Goal: Task Accomplishment & Management: Complete application form

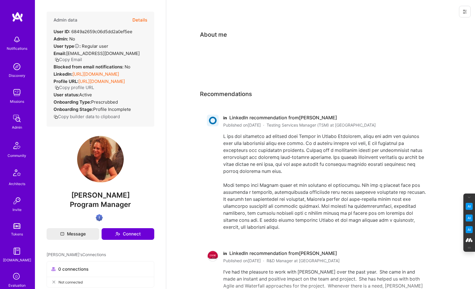
click at [143, 19] on button "Details" at bounding box center [139, 20] width 15 height 17
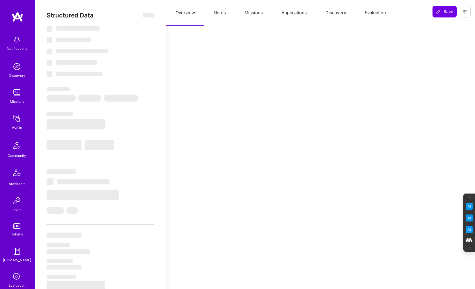
select select "Verified"
select select "US"
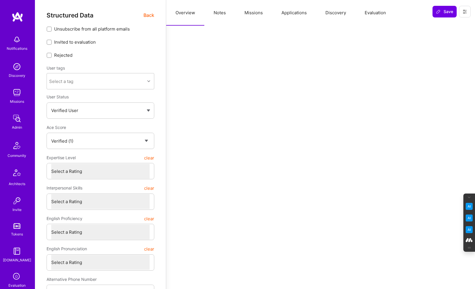
click at [380, 10] on button "Evaluation" at bounding box center [375, 13] width 40 height 26
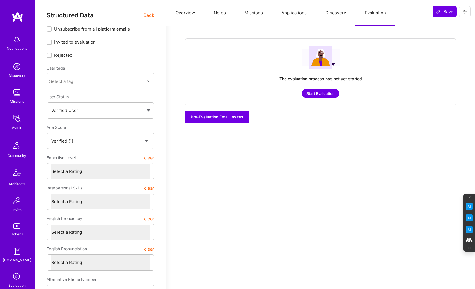
click at [318, 93] on button "Start Evaluation" at bounding box center [321, 93] width 38 height 9
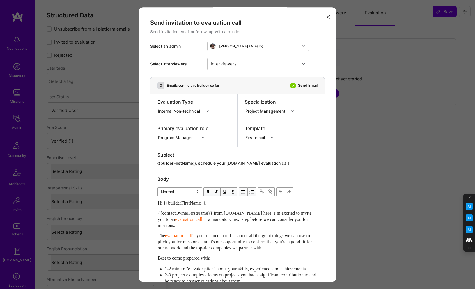
click at [208, 112] on icon "modal" at bounding box center [207, 111] width 3 height 3
click at [183, 122] on div "Selection Team" at bounding box center [185, 122] width 55 height 11
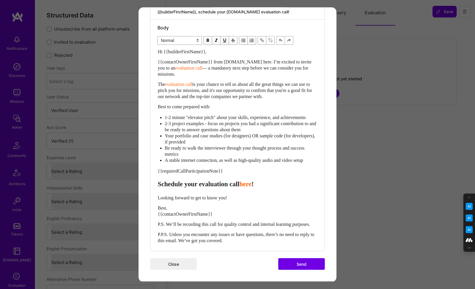
scroll to position [163, 0]
click at [304, 265] on button "Send" at bounding box center [301, 264] width 47 height 12
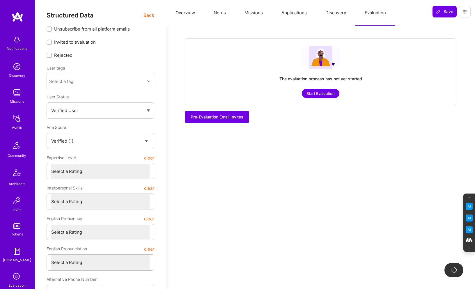
checkbox input "true"
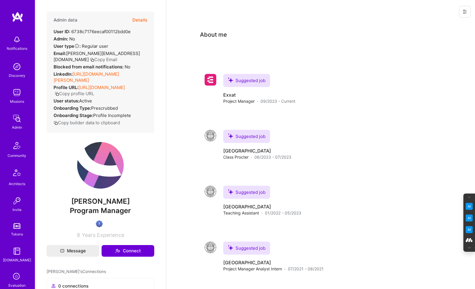
click at [138, 20] on button "Details" at bounding box center [139, 20] width 15 height 17
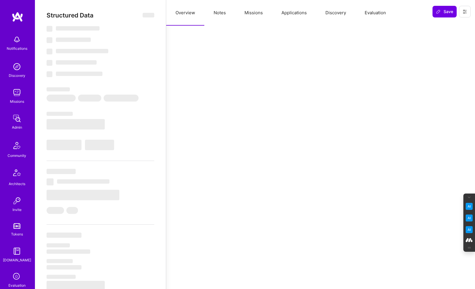
select select "Verified"
select select "US"
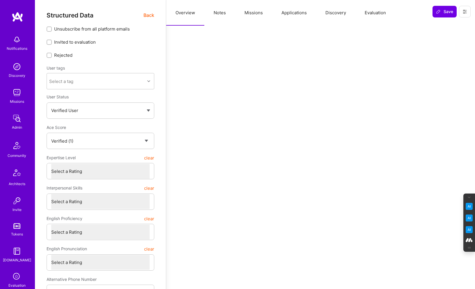
click at [381, 15] on button "Evaluation" at bounding box center [375, 13] width 40 height 26
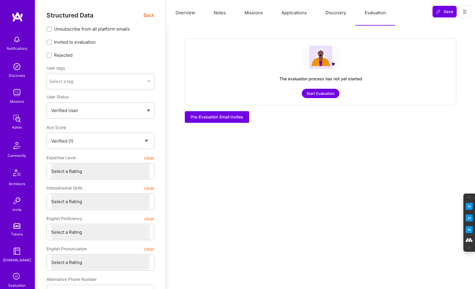
click at [322, 92] on button "Start Evaluation" at bounding box center [321, 93] width 38 height 9
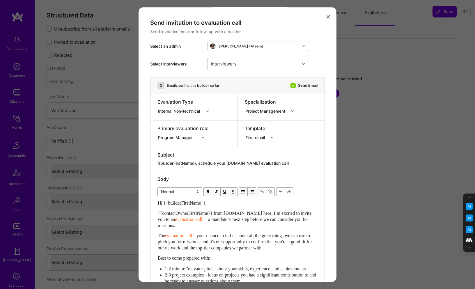
click at [206, 111] on div "modal" at bounding box center [208, 111] width 9 height 8
click at [175, 126] on div "Selection Team" at bounding box center [185, 122] width 55 height 11
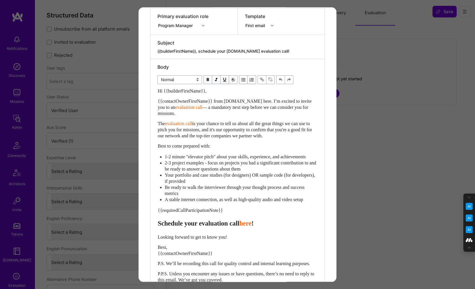
scroll to position [163, 0]
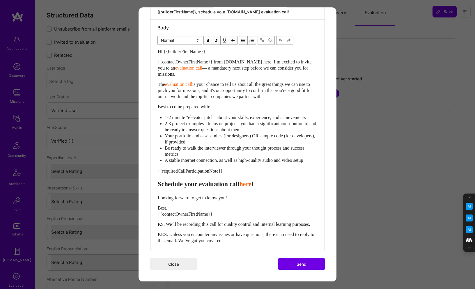
click at [298, 262] on button "Send" at bounding box center [301, 264] width 47 height 12
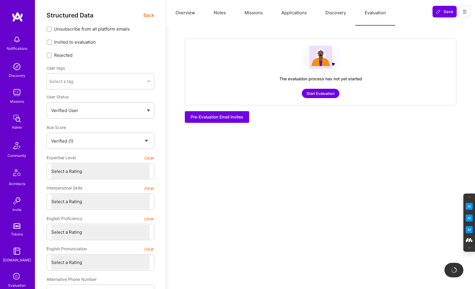
checkbox input "true"
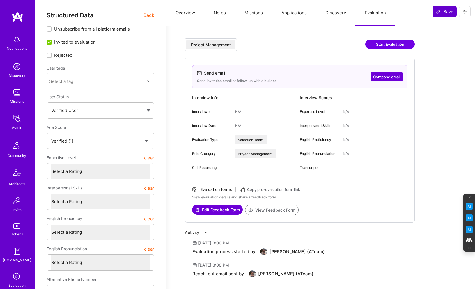
click at [441, 11] on span "Save" at bounding box center [444, 12] width 17 height 6
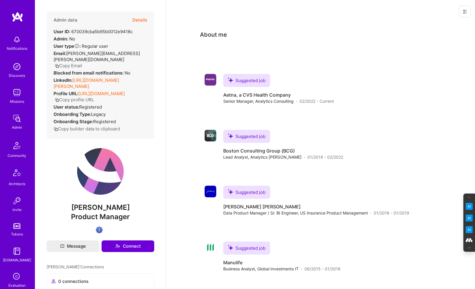
click at [138, 20] on button "Details" at bounding box center [139, 20] width 15 height 17
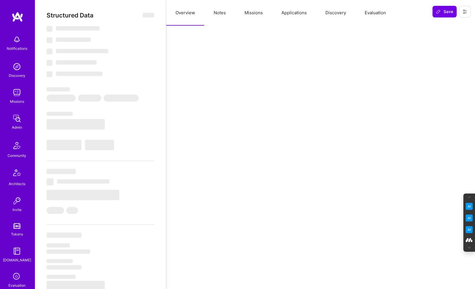
select select "Verified"
select select "US"
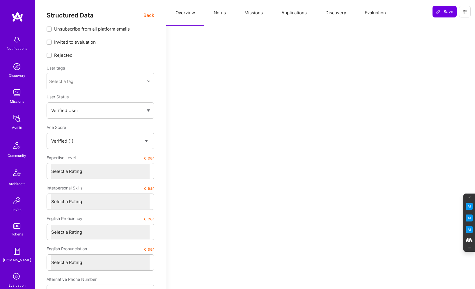
click at [376, 11] on button "Evaluation" at bounding box center [375, 13] width 40 height 26
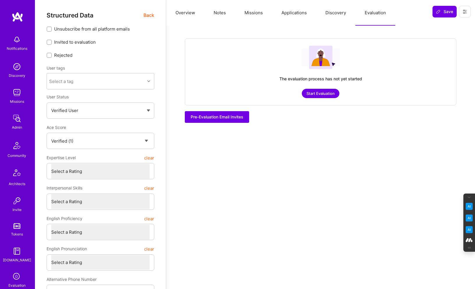
click at [312, 92] on button "Start Evaluation" at bounding box center [321, 93] width 38 height 9
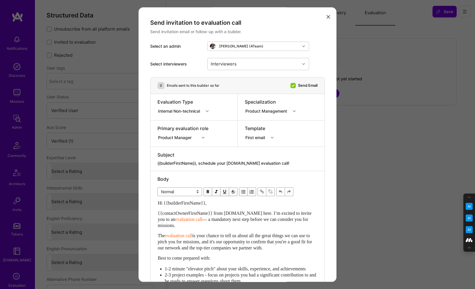
click at [206, 111] on div "modal" at bounding box center [208, 111] width 9 height 8
click at [172, 121] on div "Selection Team" at bounding box center [185, 122] width 55 height 11
click at [328, 17] on icon "modal" at bounding box center [328, 16] width 3 height 3
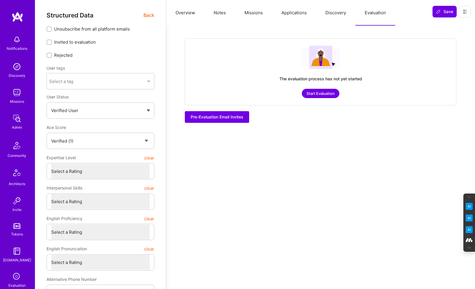
click at [256, 15] on button "Missions" at bounding box center [253, 13] width 37 height 26
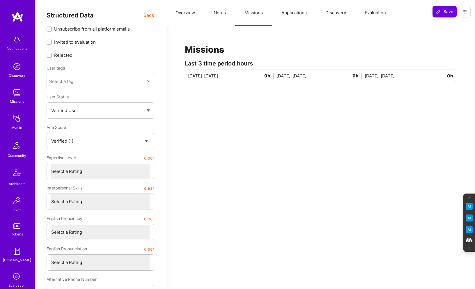
click at [287, 12] on button "Applications" at bounding box center [294, 13] width 44 height 26
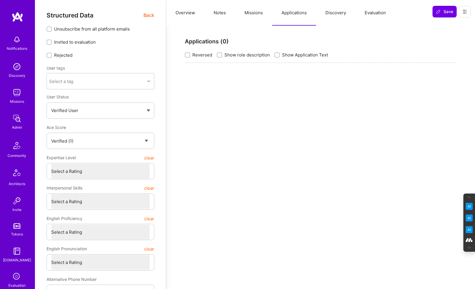
click at [148, 14] on span "Back" at bounding box center [149, 15] width 11 height 7
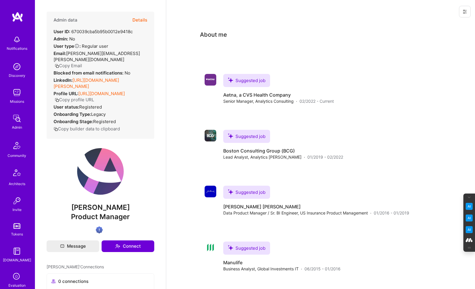
click at [137, 18] on button "Details" at bounding box center [139, 20] width 15 height 17
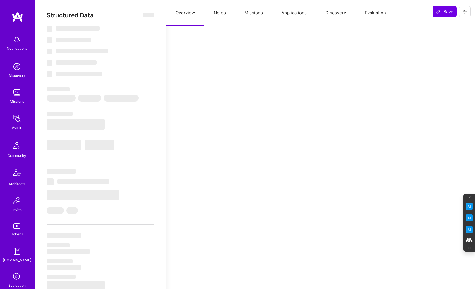
click at [254, 12] on button "Missions" at bounding box center [253, 13] width 37 height 26
select select "Verified"
select select "US"
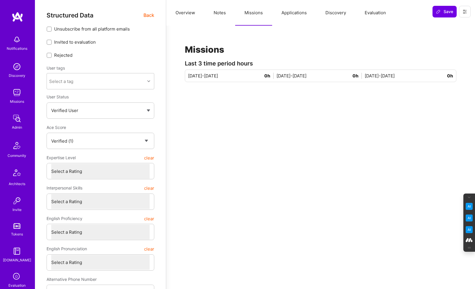
click at [293, 15] on button "Applications" at bounding box center [294, 13] width 44 height 26
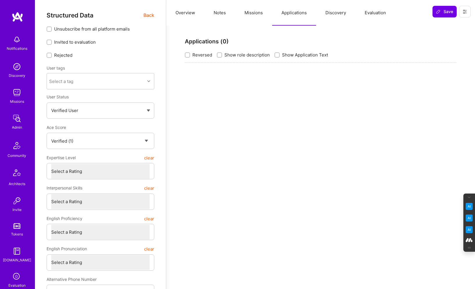
click at [150, 15] on span "Back" at bounding box center [149, 15] width 11 height 7
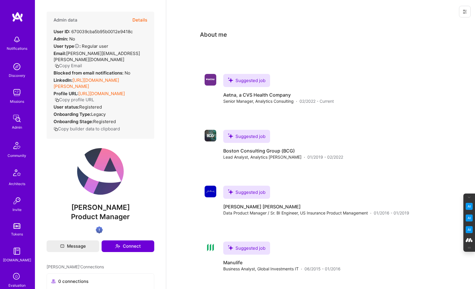
click at [138, 18] on button "Details" at bounding box center [139, 20] width 15 height 17
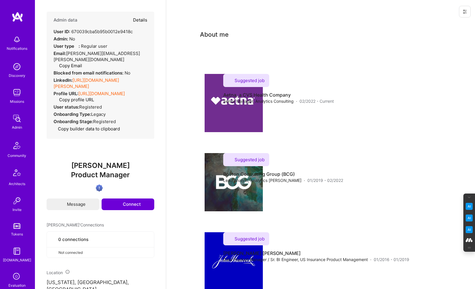
type textarea "x"
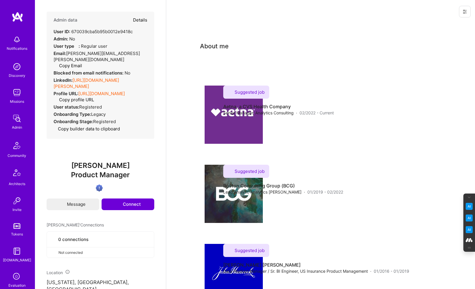
select select "Verified"
select select "US"
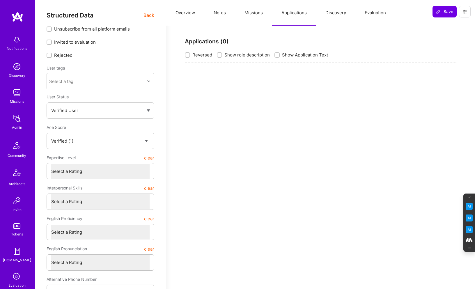
click at [378, 16] on button "Evaluation" at bounding box center [375, 13] width 40 height 26
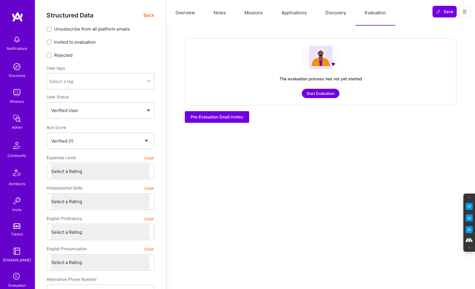
click at [322, 96] on button "Start Evaluation" at bounding box center [321, 93] width 38 height 9
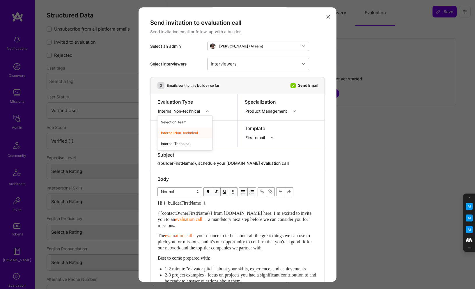
click at [209, 111] on icon "modal" at bounding box center [207, 111] width 3 height 3
click at [183, 121] on div "Selection Team" at bounding box center [185, 122] width 55 height 11
click at [202, 137] on icon "modal" at bounding box center [203, 137] width 3 height 3
type input "program"
click at [174, 148] on div "Program Manager" at bounding box center [183, 148] width 51 height 11
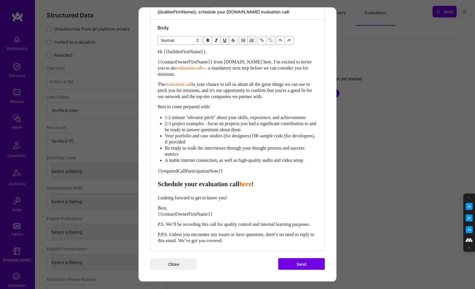
scroll to position [163, 0]
click at [303, 262] on button "Send" at bounding box center [301, 264] width 47 height 12
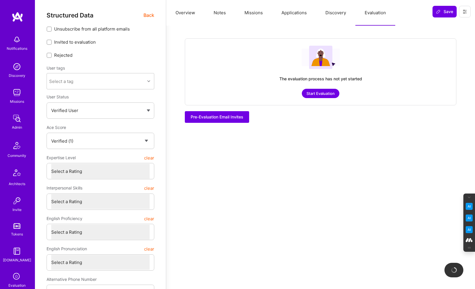
checkbox input "true"
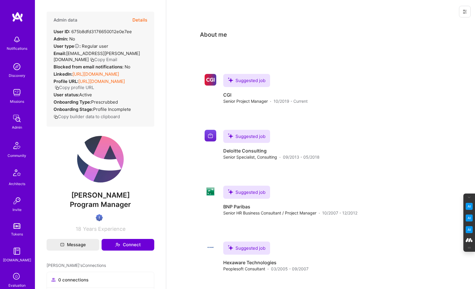
click at [144, 20] on button "Details" at bounding box center [139, 20] width 15 height 17
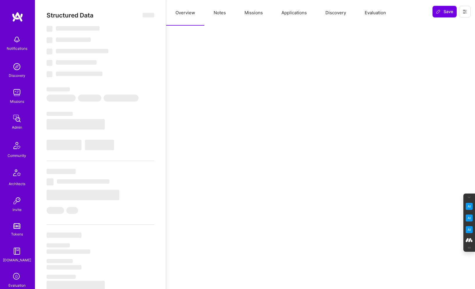
select select "Verified"
select select "US"
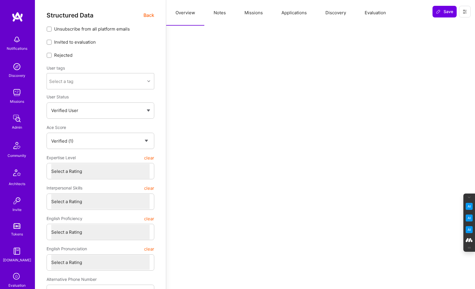
click at [378, 10] on button "Evaluation" at bounding box center [375, 13] width 40 height 26
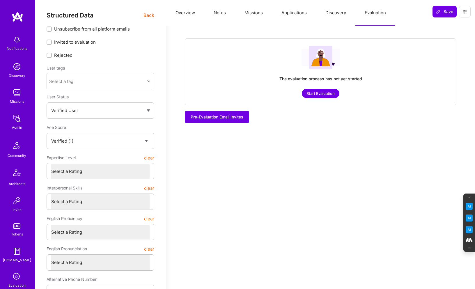
click at [323, 93] on button "Start Evaluation" at bounding box center [321, 93] width 38 height 9
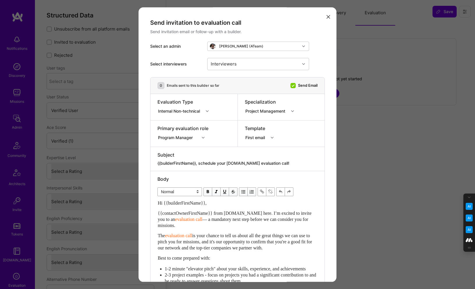
click at [206, 110] on div "modal" at bounding box center [208, 111] width 9 height 8
click at [178, 120] on div "Selection Team" at bounding box center [185, 122] width 55 height 11
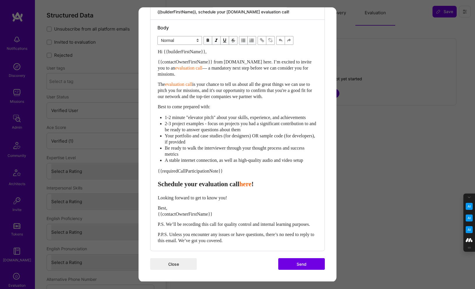
click at [305, 264] on button "Send" at bounding box center [301, 264] width 47 height 12
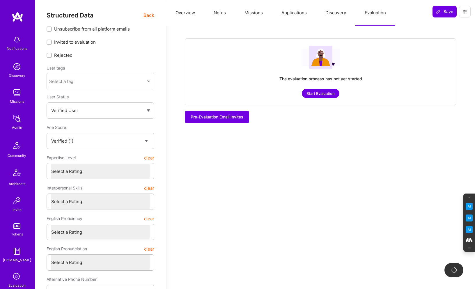
checkbox input "true"
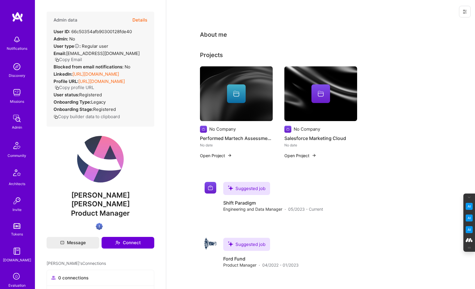
click at [140, 20] on button "Details" at bounding box center [139, 20] width 15 height 17
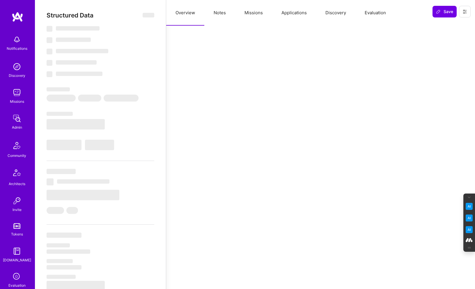
select select "Verified"
select select "US"
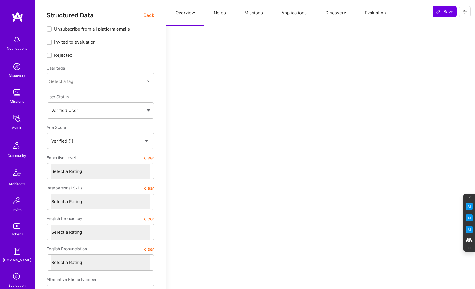
click at [291, 11] on button "Applications" at bounding box center [294, 13] width 44 height 26
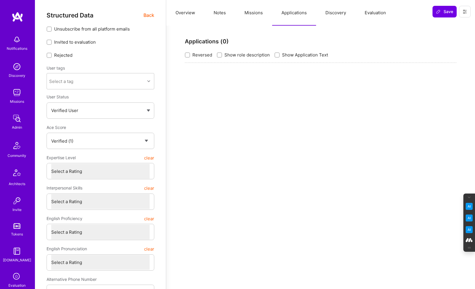
click at [250, 12] on button "Missions" at bounding box center [253, 13] width 37 height 26
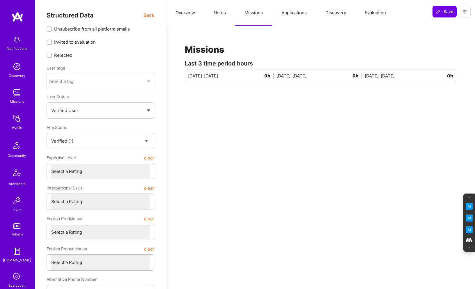
click at [212, 13] on button "Notes" at bounding box center [219, 13] width 31 height 26
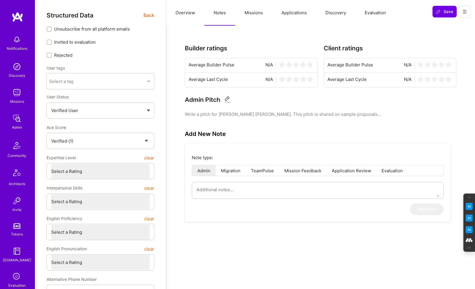
click at [292, 15] on button "Applications" at bounding box center [294, 13] width 44 height 26
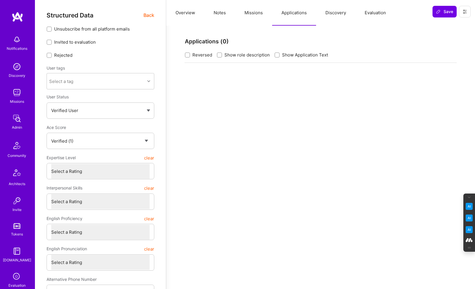
click at [190, 13] on button "Overview" at bounding box center [185, 13] width 38 height 26
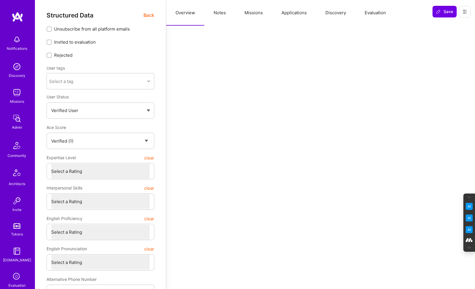
click at [151, 14] on span "Back" at bounding box center [149, 15] width 11 height 7
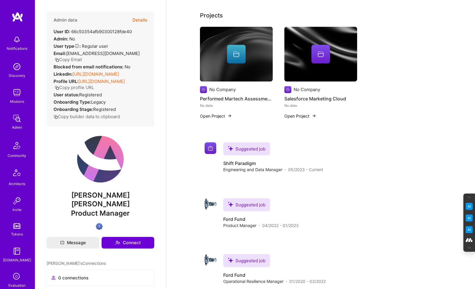
scroll to position [39, 0]
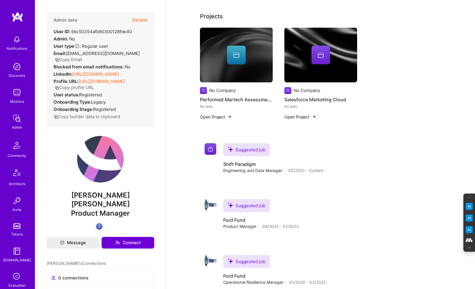
click at [139, 20] on button "Details" at bounding box center [139, 20] width 15 height 17
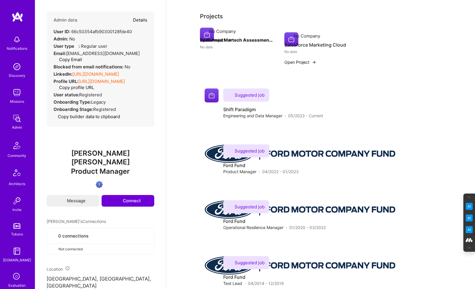
type textarea "x"
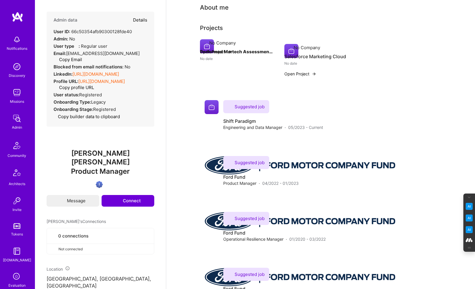
scroll to position [41, 0]
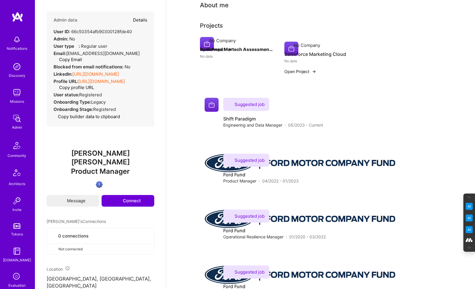
select select "Verified"
select select "US"
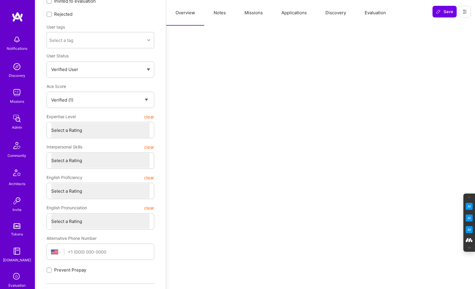
click at [378, 13] on button "Evaluation" at bounding box center [375, 13] width 40 height 26
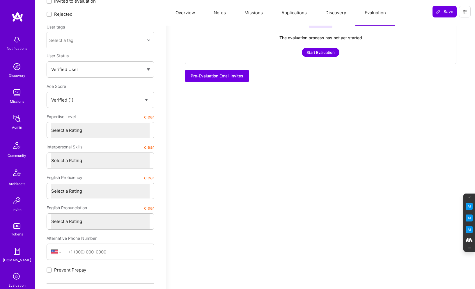
scroll to position [0, 0]
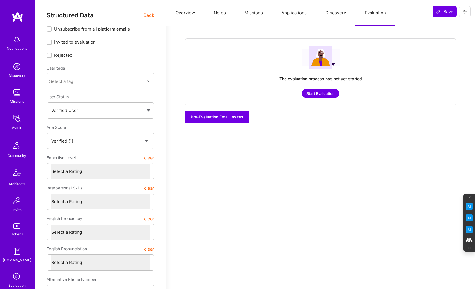
click at [325, 94] on button "Start Evaluation" at bounding box center [321, 93] width 38 height 9
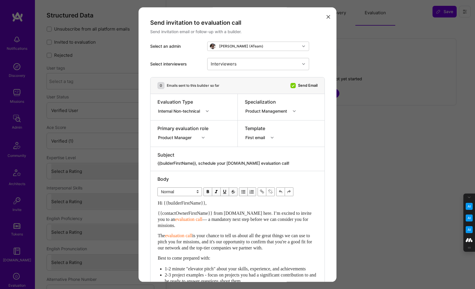
click at [207, 110] on icon "modal" at bounding box center [207, 111] width 3 height 3
click at [178, 119] on div "Selection Team" at bounding box center [185, 122] width 55 height 11
click at [203, 137] on icon "modal" at bounding box center [203, 137] width 3 height 3
type input "program"
click at [176, 149] on div "Program Manager" at bounding box center [183, 148] width 51 height 11
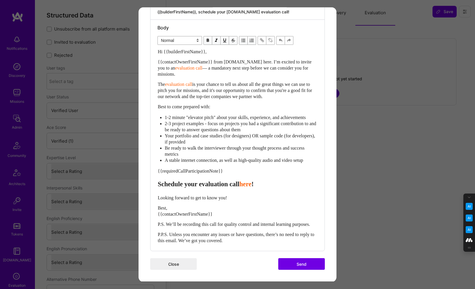
scroll to position [163, 0]
click at [305, 266] on button "Send" at bounding box center [301, 264] width 47 height 12
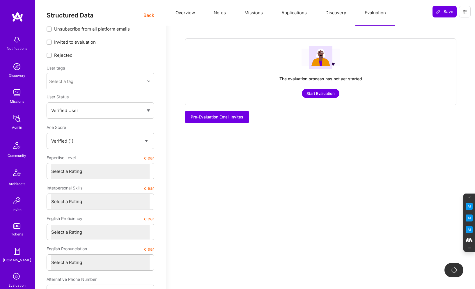
checkbox input "true"
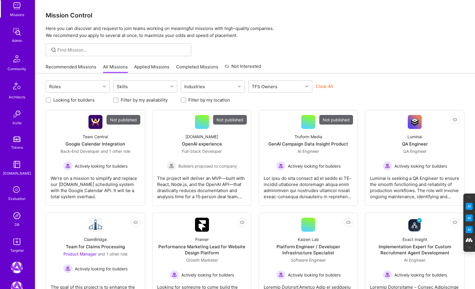
scroll to position [87, 0]
click at [15, 240] on img at bounding box center [17, 242] width 12 height 12
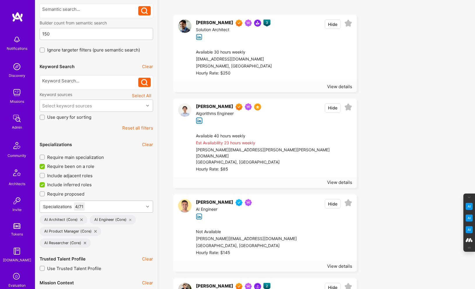
click at [109, 201] on div "Specializations 4 / 71" at bounding box center [97, 207] width 114 height 12
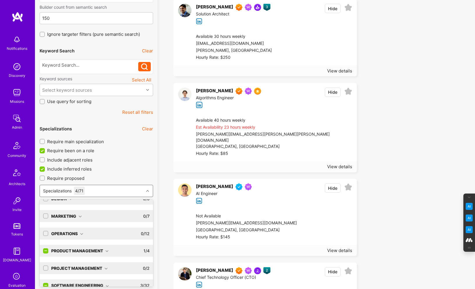
scroll to position [36, 0]
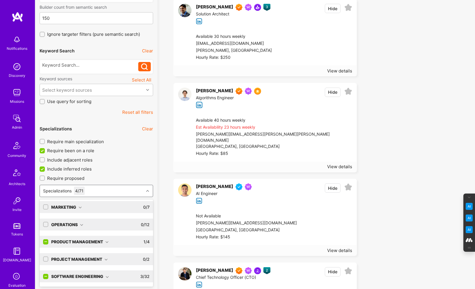
click at [105, 259] on icon at bounding box center [106, 259] width 3 height 3
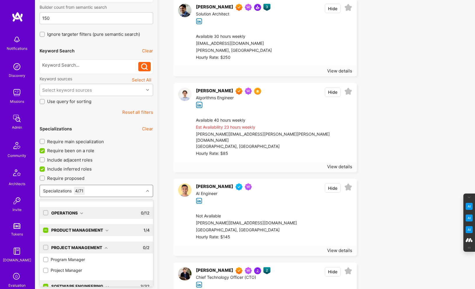
scroll to position [58, 0]
